Goal: Find specific page/section: Find specific page/section

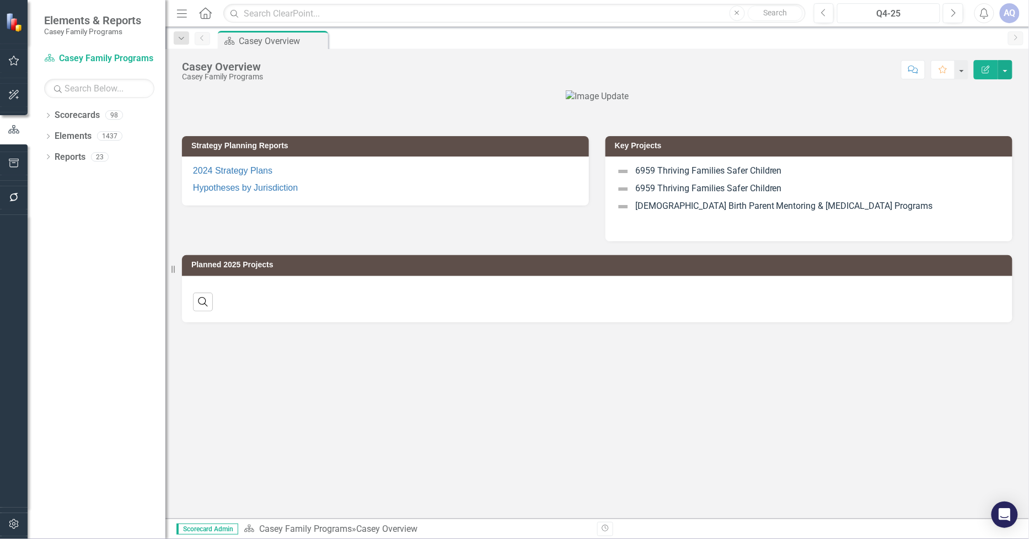
click at [885, 19] on div "Q4-25" at bounding box center [888, 13] width 95 height 13
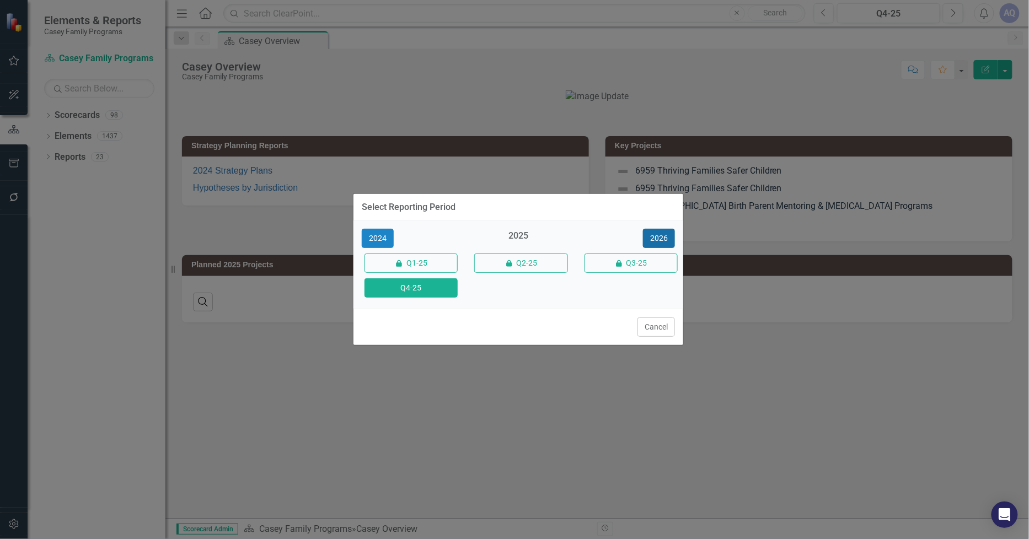
click at [662, 239] on button "2026" at bounding box center [659, 238] width 32 height 19
click at [421, 286] on button "Q4-26" at bounding box center [410, 287] width 93 height 19
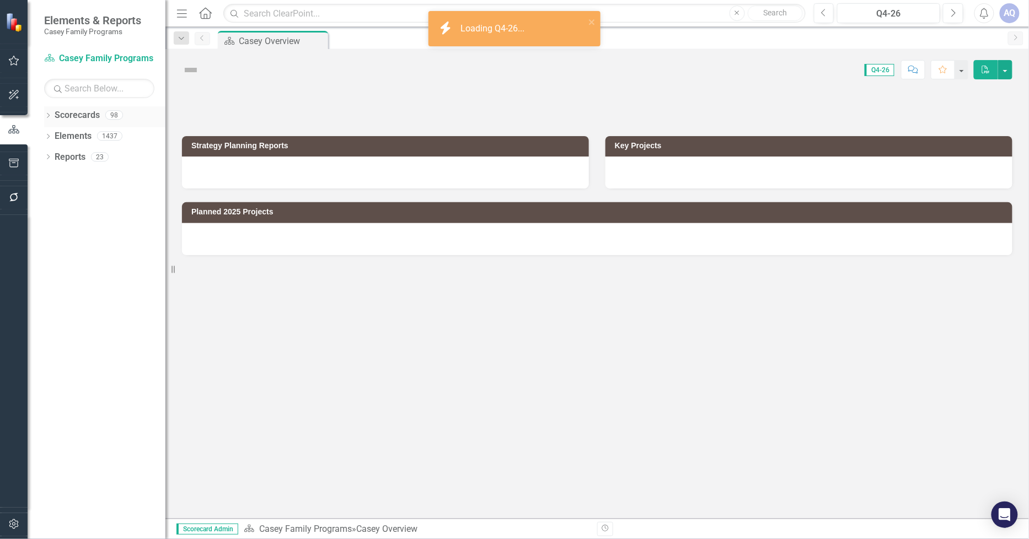
click at [50, 114] on icon "Dropdown" at bounding box center [48, 117] width 8 height 6
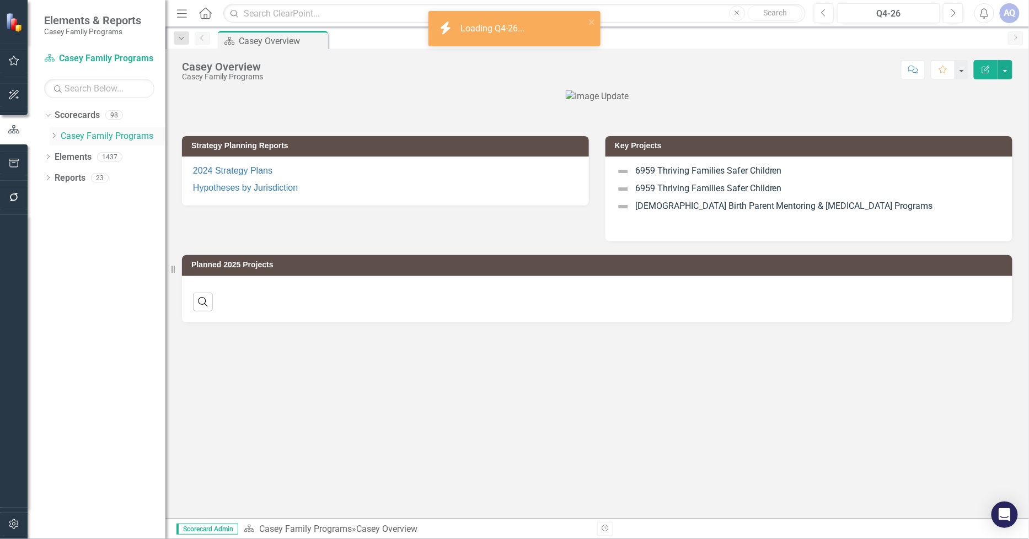
click at [55, 140] on div "Dropdown" at bounding box center [54, 136] width 8 height 9
click at [63, 218] on icon "Dropdown" at bounding box center [65, 219] width 8 height 7
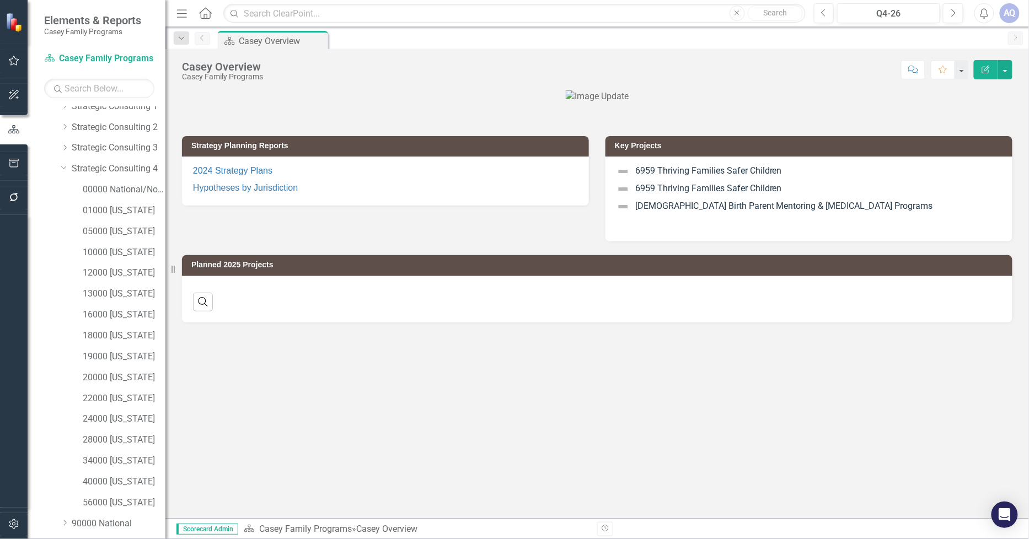
scroll to position [89, 0]
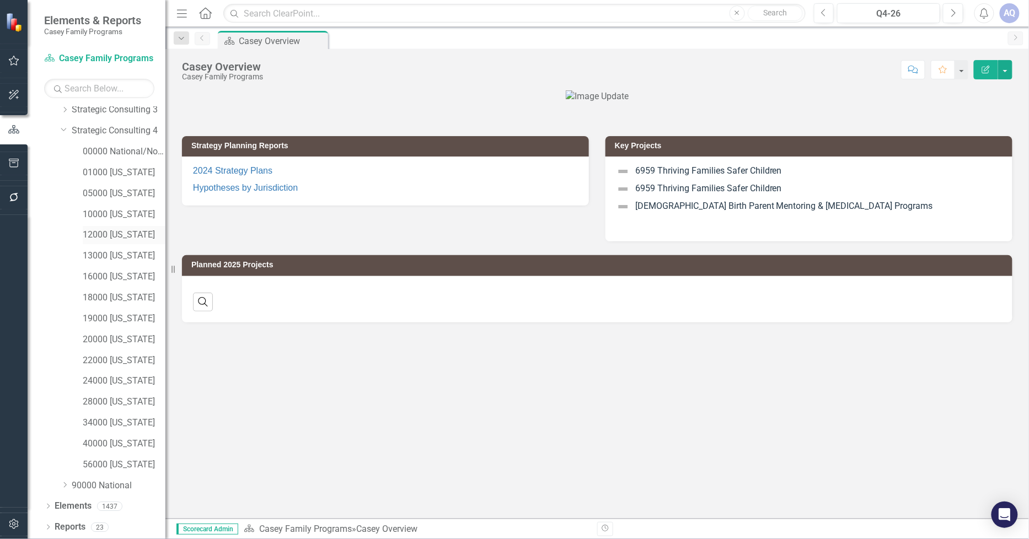
click at [121, 237] on link "12000 [US_STATE]" at bounding box center [124, 235] width 83 height 13
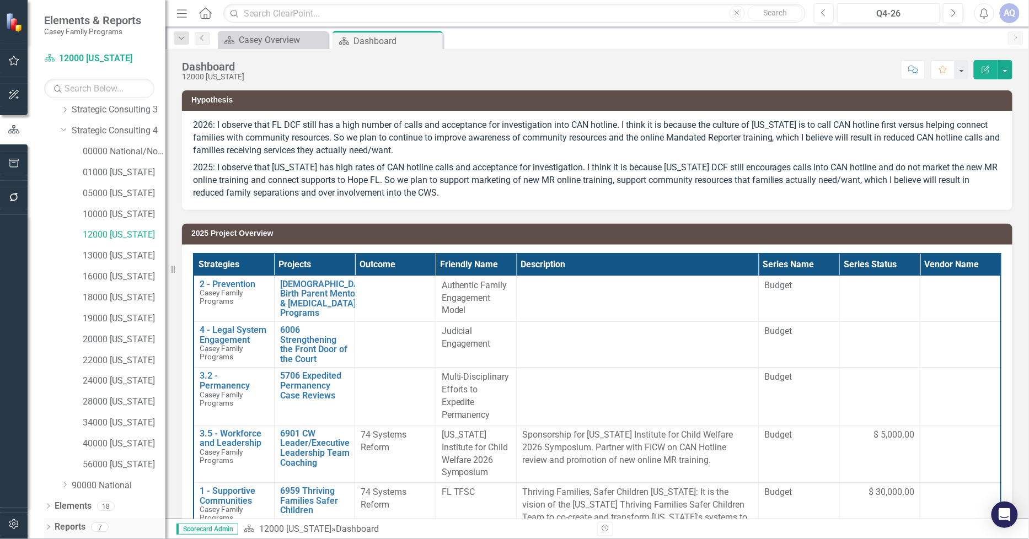
click at [46, 526] on icon "Dropdown" at bounding box center [48, 529] width 8 height 6
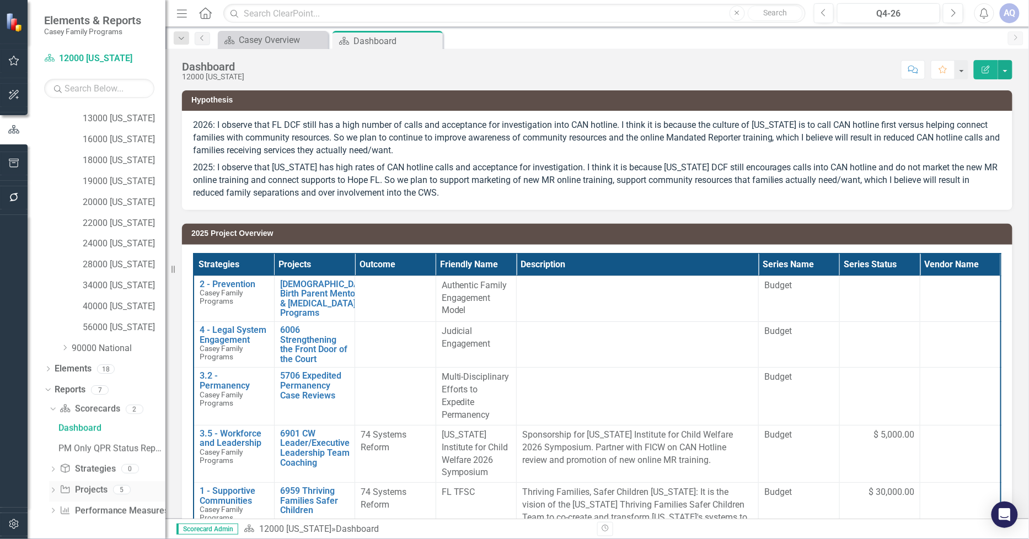
click at [53, 490] on icon at bounding box center [53, 489] width 3 height 5
click at [126, 491] on div "2026 Project Overview" at bounding box center [111, 491] width 107 height 10
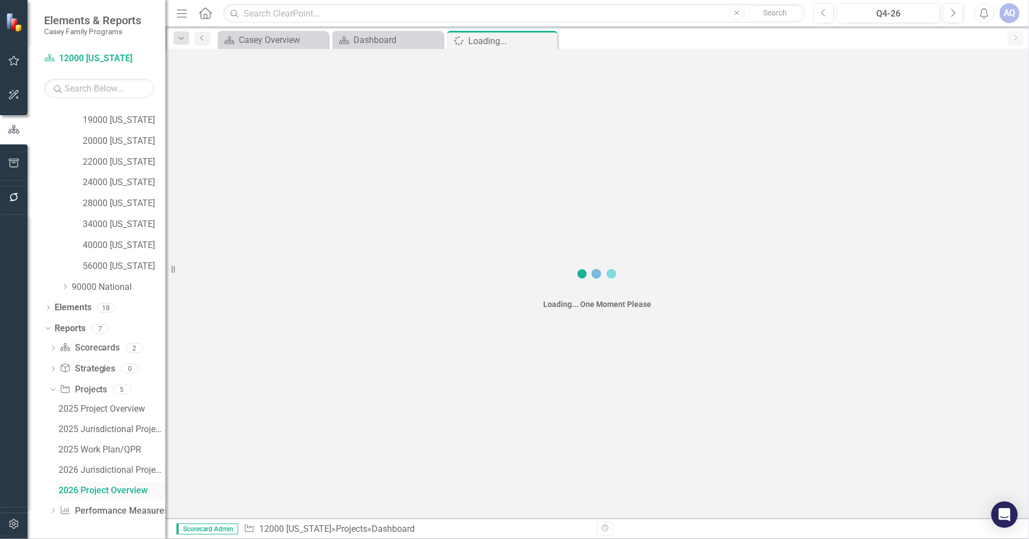
scroll to position [247, 0]
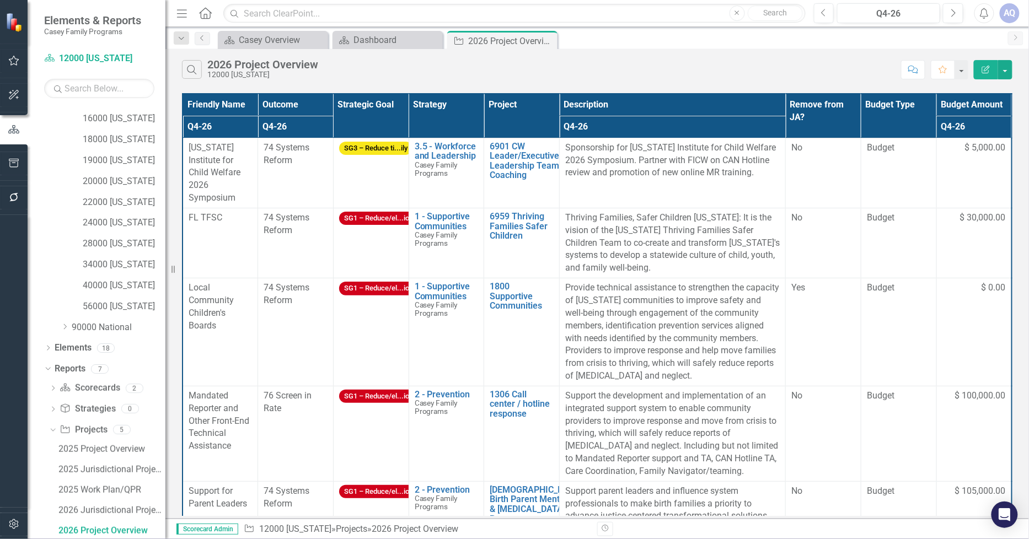
click at [548, 109] on th "Project" at bounding box center [522, 116] width 76 height 44
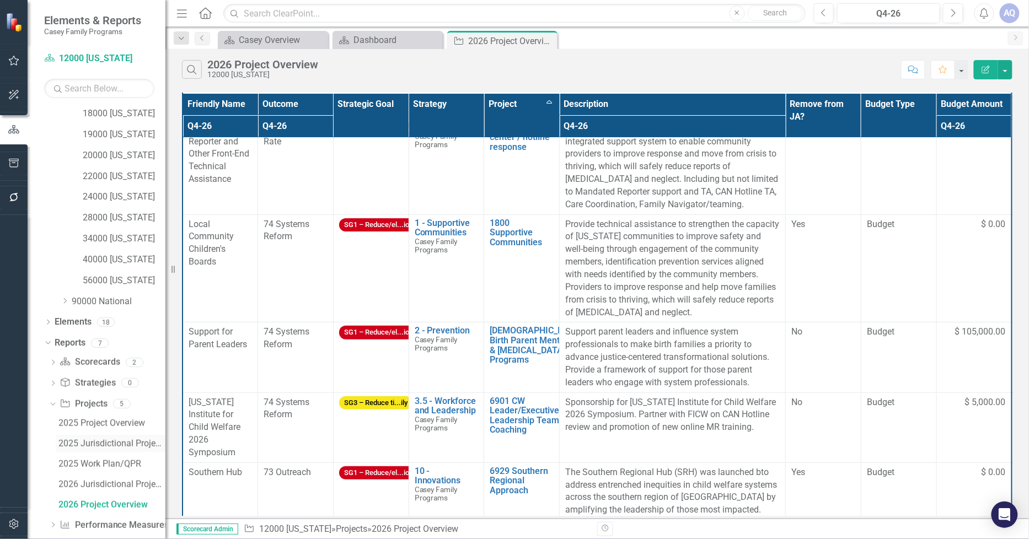
scroll to position [287, 0]
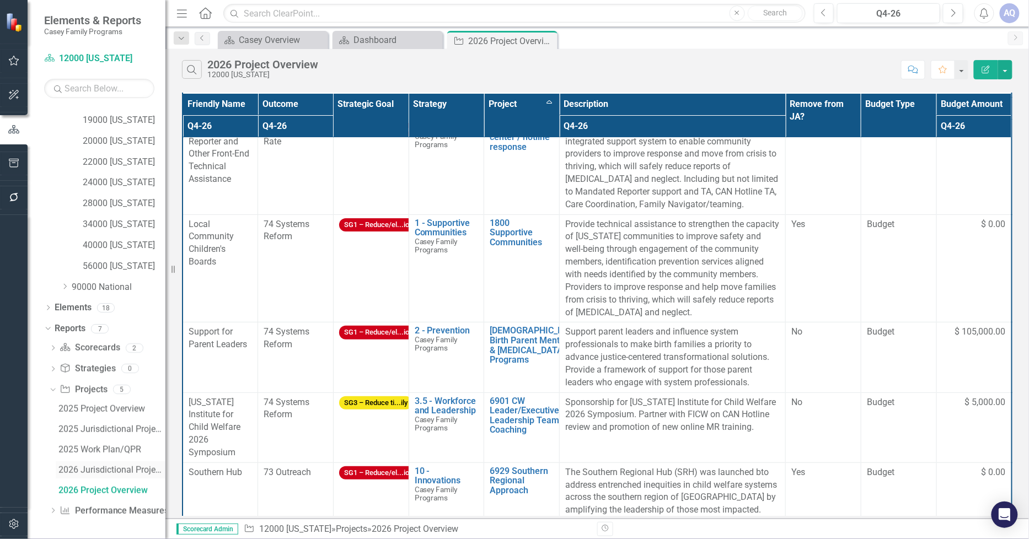
click at [124, 471] on div "2026 Jurisdictional Projects Assessment" at bounding box center [111, 470] width 107 height 10
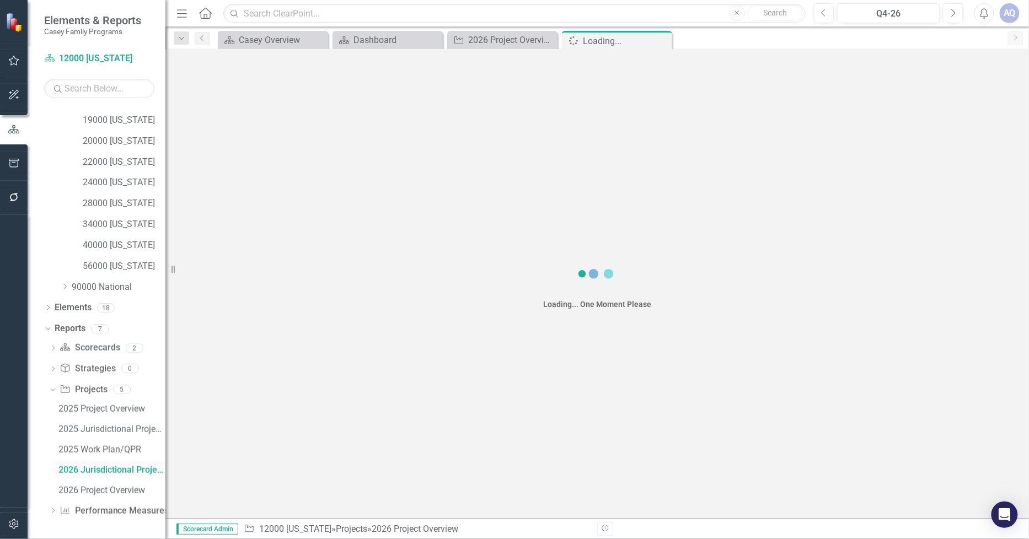
scroll to position [227, 0]
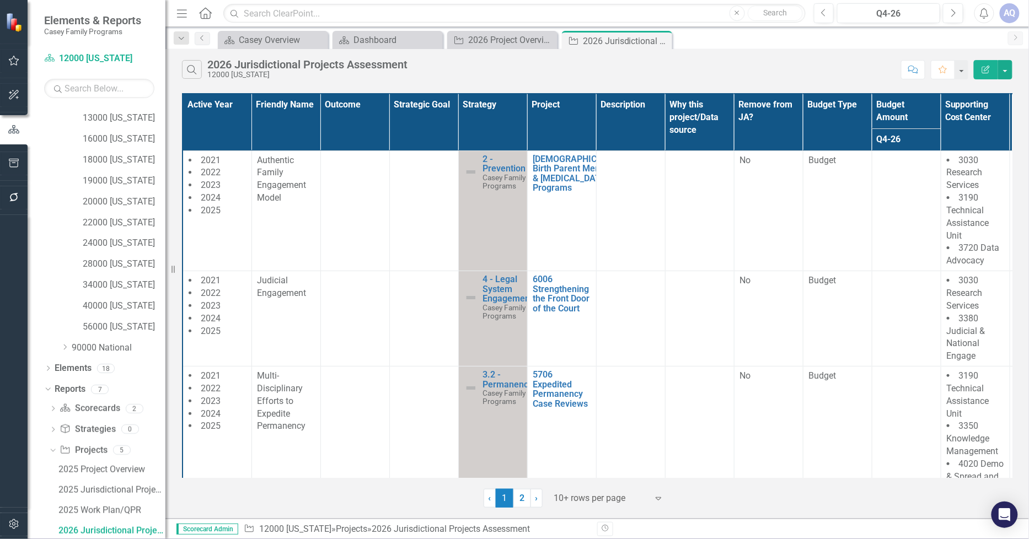
click at [604, 501] on div at bounding box center [601, 498] width 94 height 15
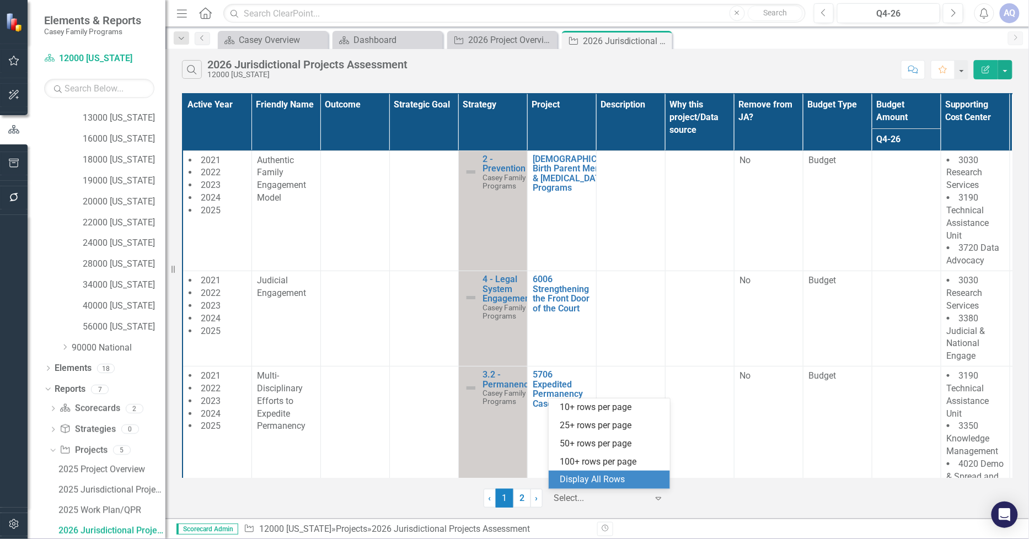
click at [612, 475] on div "Display All Rows" at bounding box center [612, 480] width 104 height 13
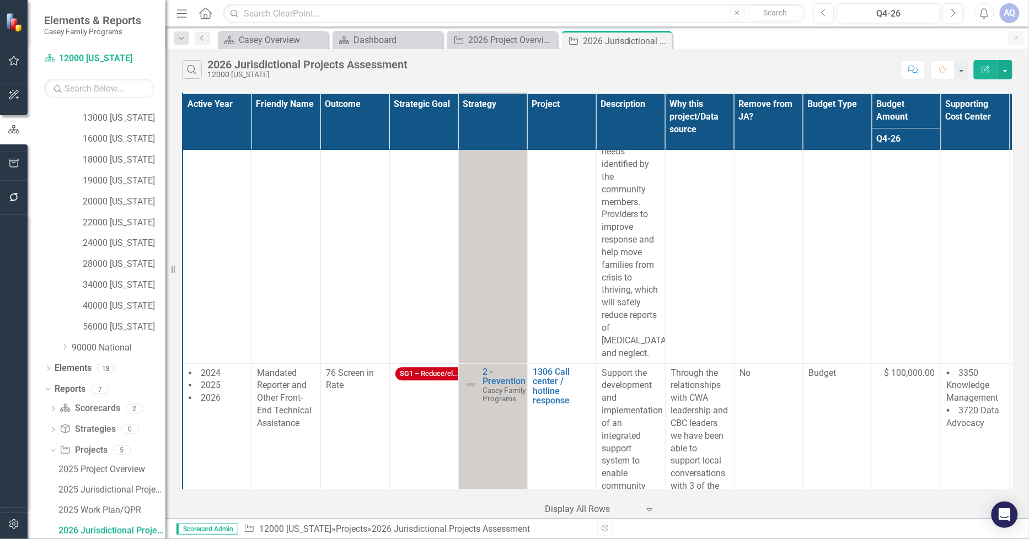
scroll to position [1041, 0]
click at [575, 106] on th "Project" at bounding box center [561, 121] width 69 height 57
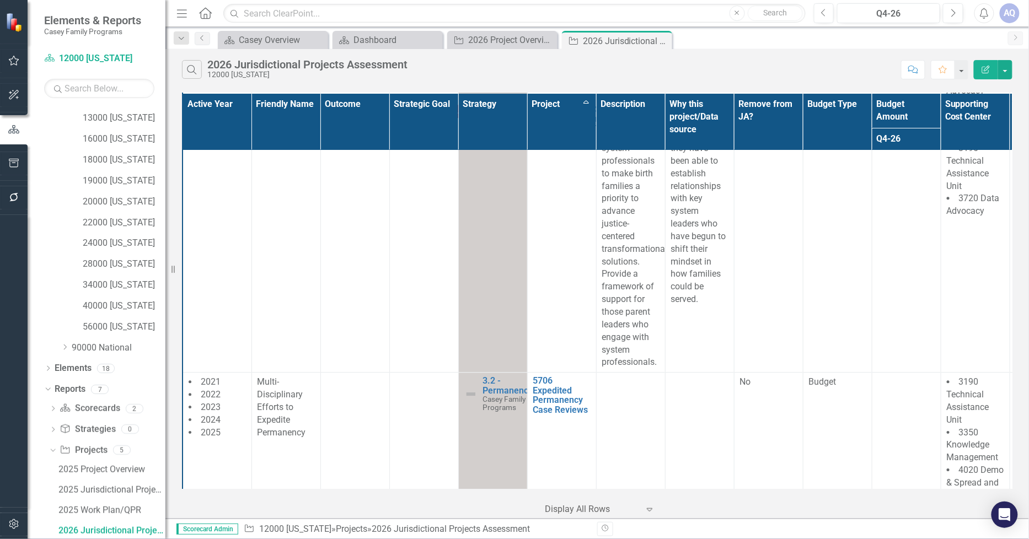
scroll to position [735, 0]
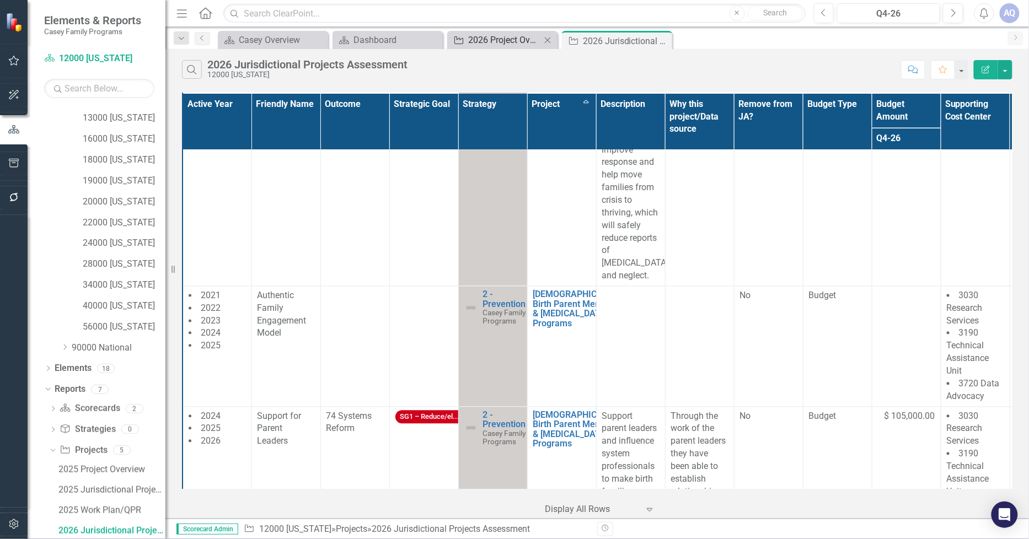
click at [526, 34] on div "2026 Project Overview" at bounding box center [504, 40] width 73 height 14
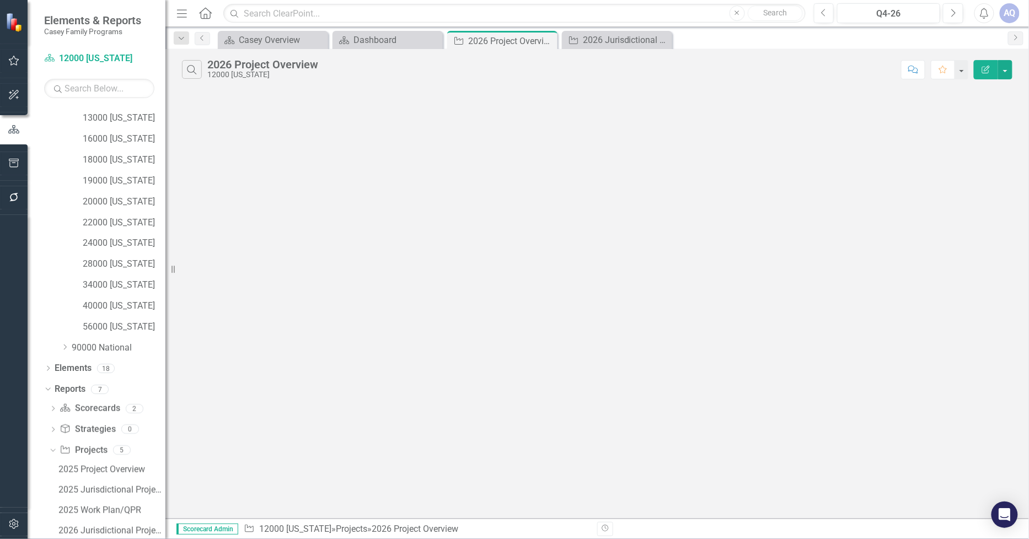
scroll to position [247, 0]
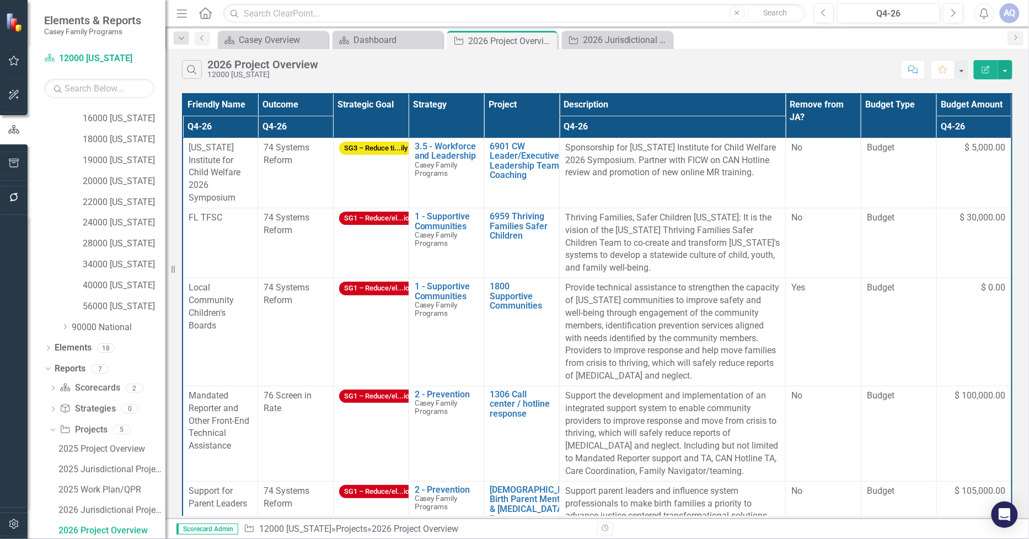
click at [543, 101] on th "Project" at bounding box center [522, 116] width 76 height 44
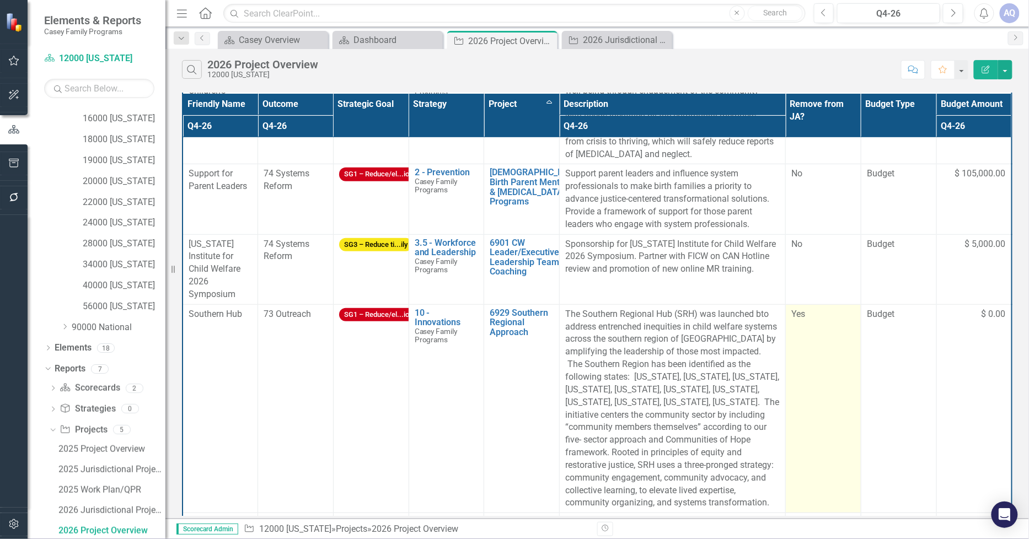
scroll to position [264, 0]
